Goal: Information Seeking & Learning: Learn about a topic

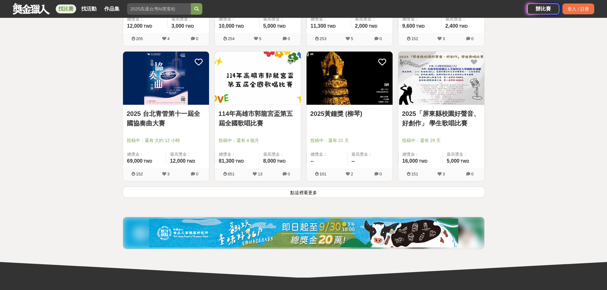
scroll to position [765, 0]
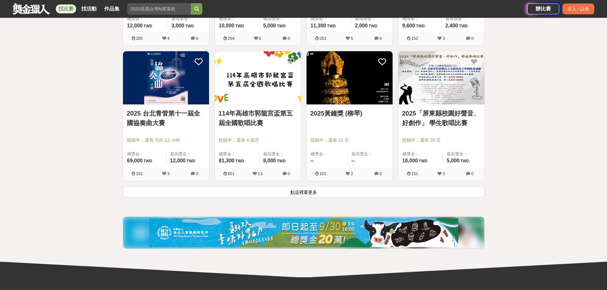
click at [281, 192] on button "點這裡看更多" at bounding box center [304, 192] width 362 height 11
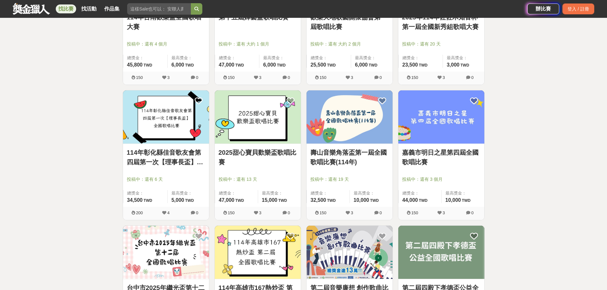
scroll to position [1531, 0]
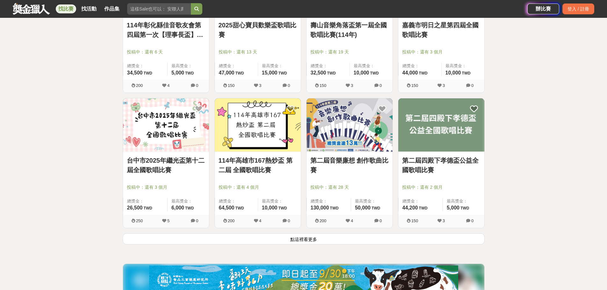
drag, startPoint x: 316, startPoint y: 237, endPoint x: 320, endPoint y: 232, distance: 6.1
click at [315, 237] on button "點這裡看更多" at bounding box center [304, 239] width 362 height 11
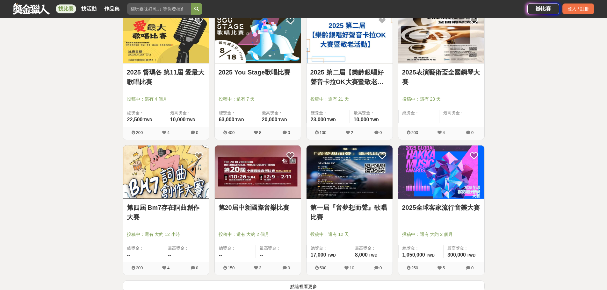
scroll to position [2423, 0]
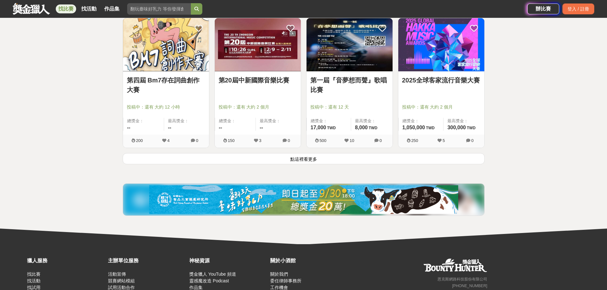
click at [365, 157] on button "點這裡看更多" at bounding box center [304, 158] width 362 height 11
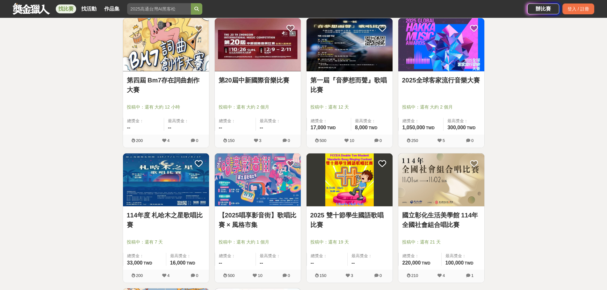
scroll to position [2551, 0]
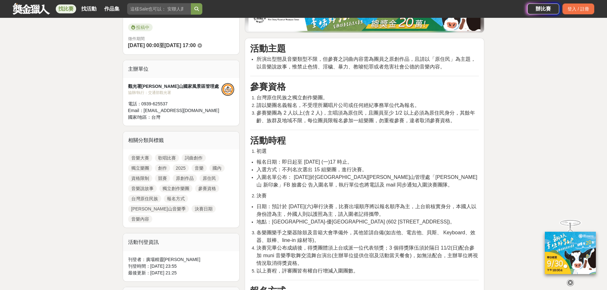
scroll to position [128, 0]
